Goal: Find specific page/section: Locate a particular part of the current website

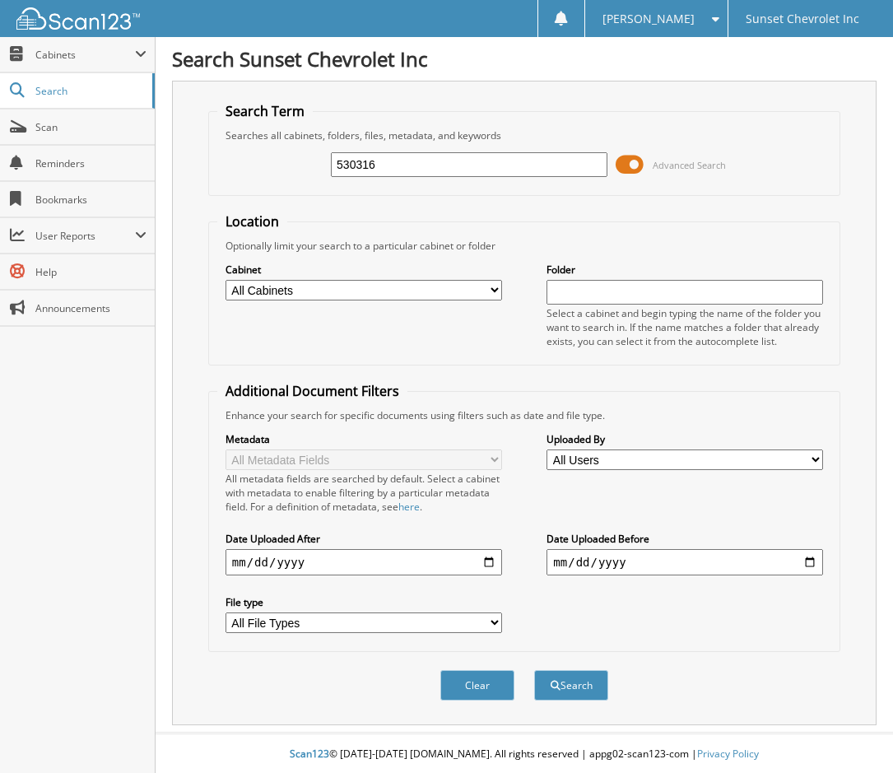
type input "530316"
click at [534, 670] on button "Search" at bounding box center [571, 685] width 74 height 30
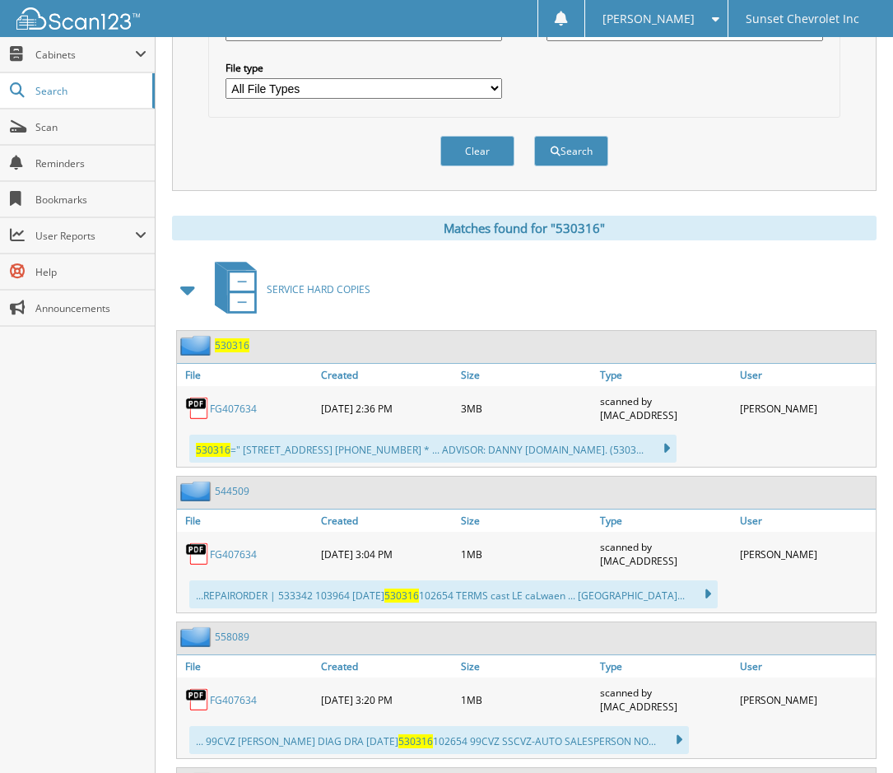
scroll to position [659, 0]
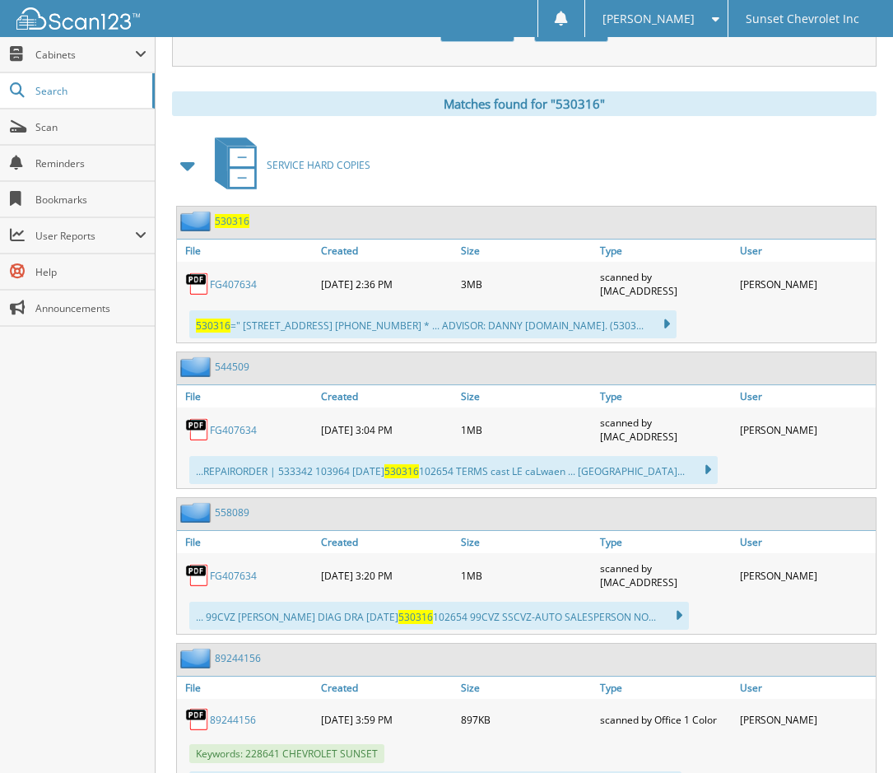
click at [241, 283] on link "FG407634" at bounding box center [233, 284] width 47 height 14
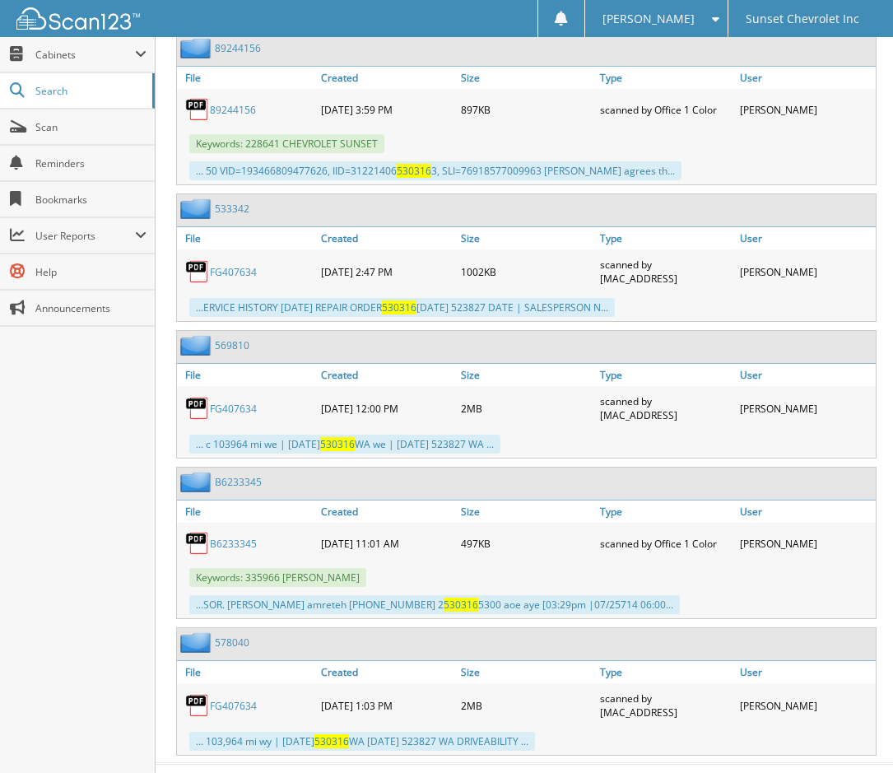
scroll to position [1302, 0]
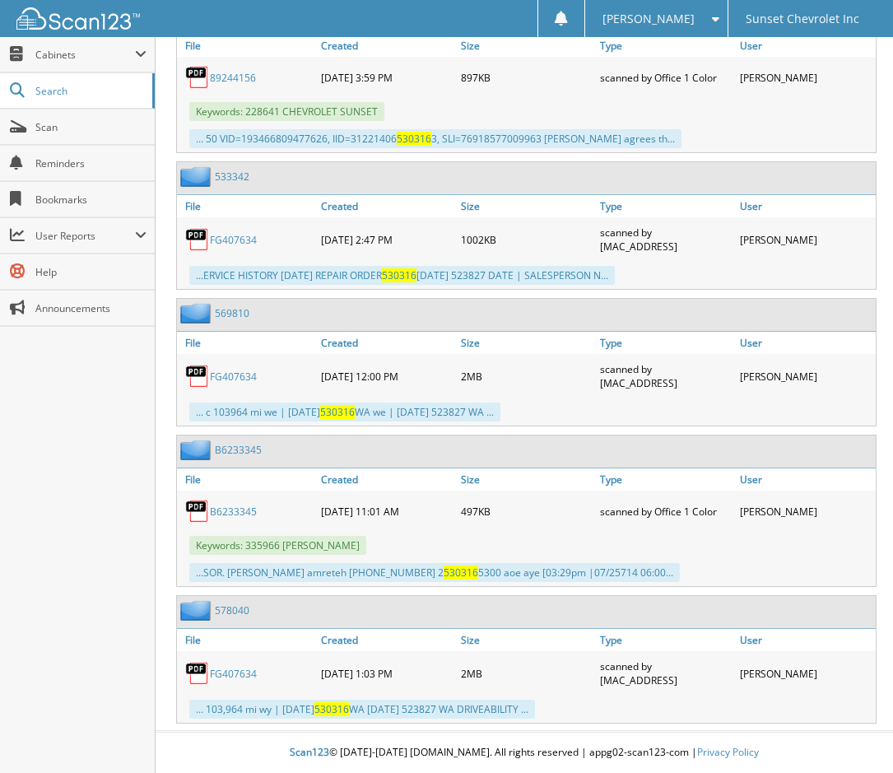
click at [228, 377] on link "FG407634" at bounding box center [233, 377] width 47 height 14
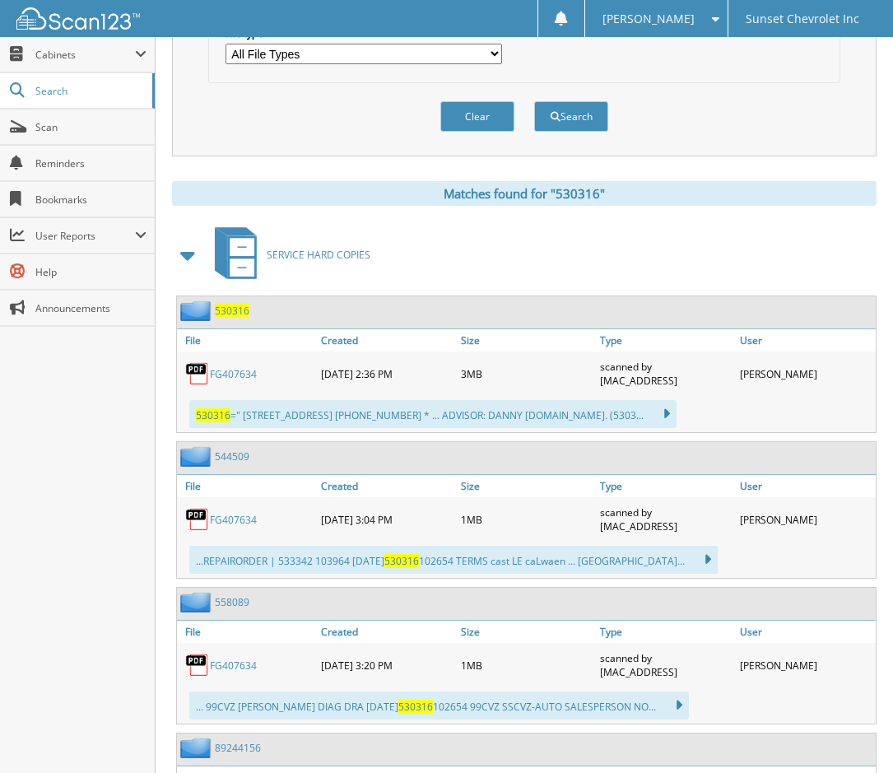
scroll to position [725, 0]
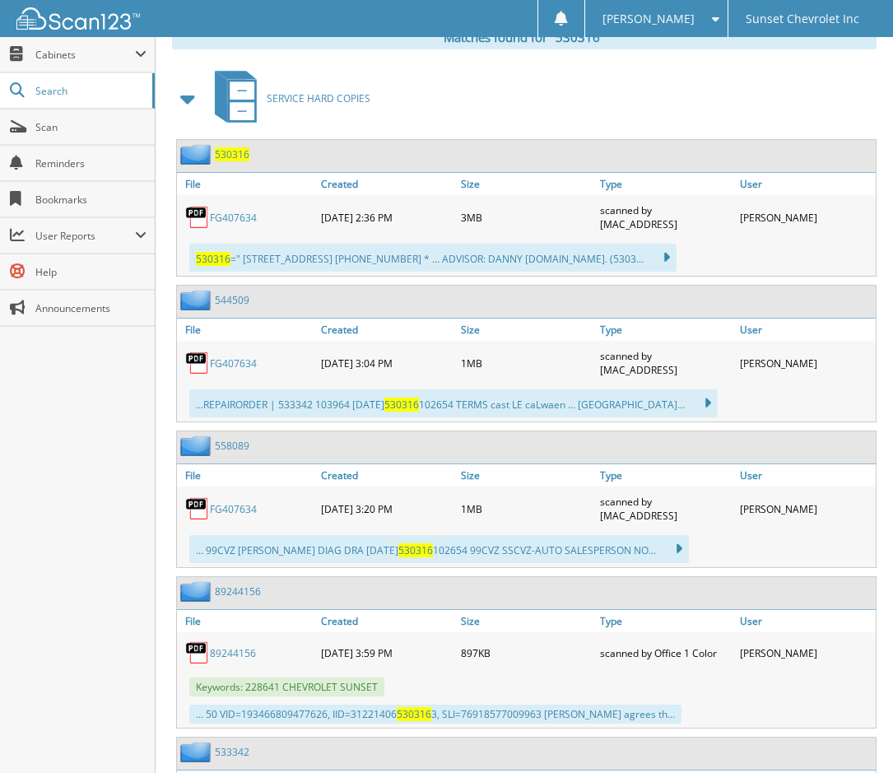
click at [240, 217] on link "FG407634" at bounding box center [233, 218] width 47 height 14
click at [240, 221] on link "FG407634" at bounding box center [233, 218] width 47 height 14
